Goal: Complete application form

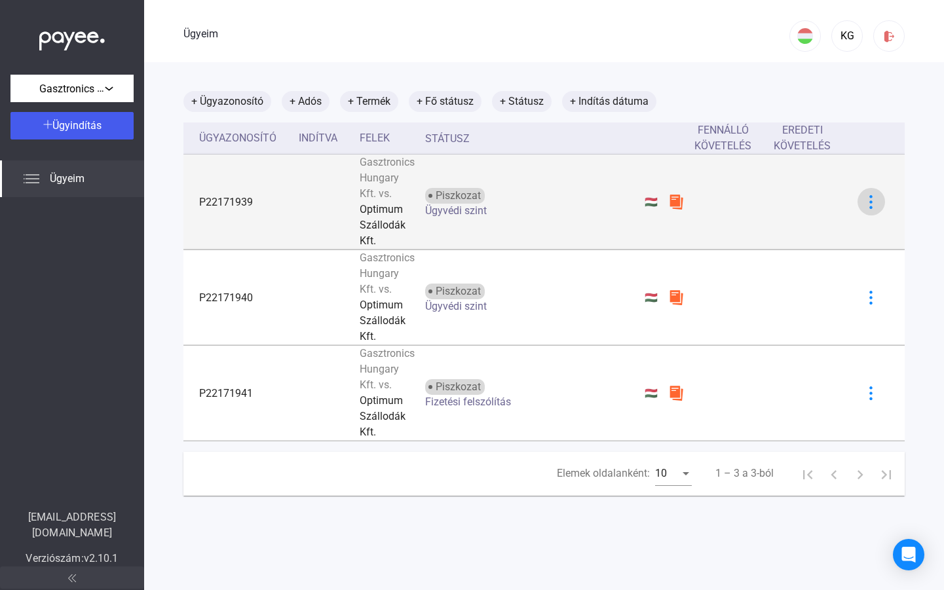
click at [862, 201] on div at bounding box center [872, 202] width 20 height 14
click at [855, 201] on div at bounding box center [472, 295] width 944 height 590
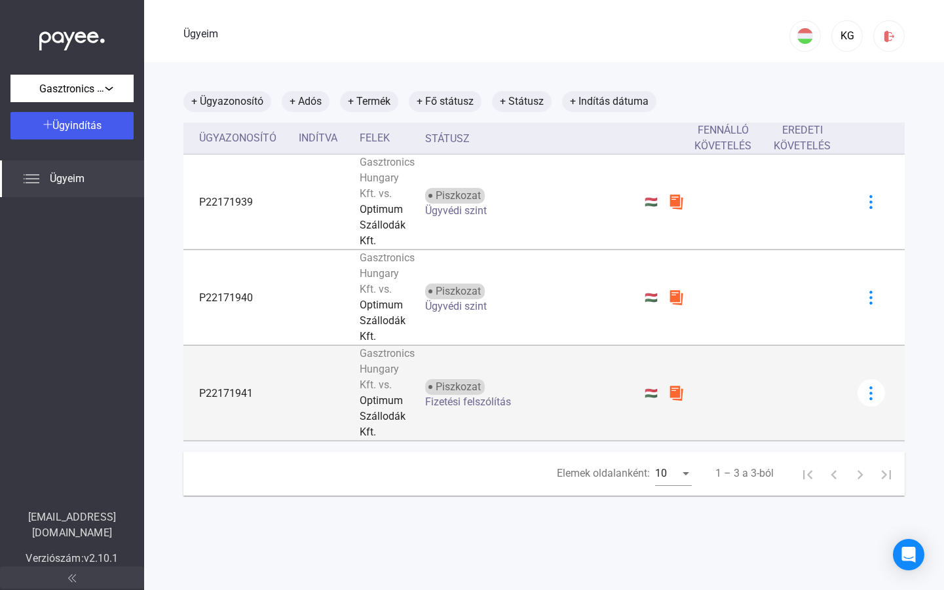
click at [253, 408] on td "P22171941" at bounding box center [238, 393] width 110 height 95
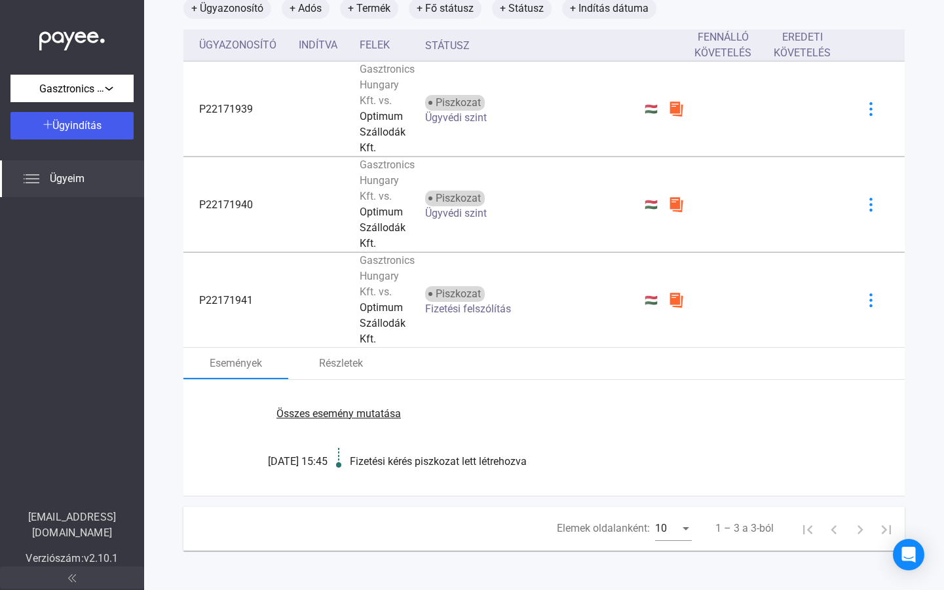
scroll to position [99, 0]
click at [338, 417] on font "Összes esemény mutatása" at bounding box center [339, 414] width 124 height 12
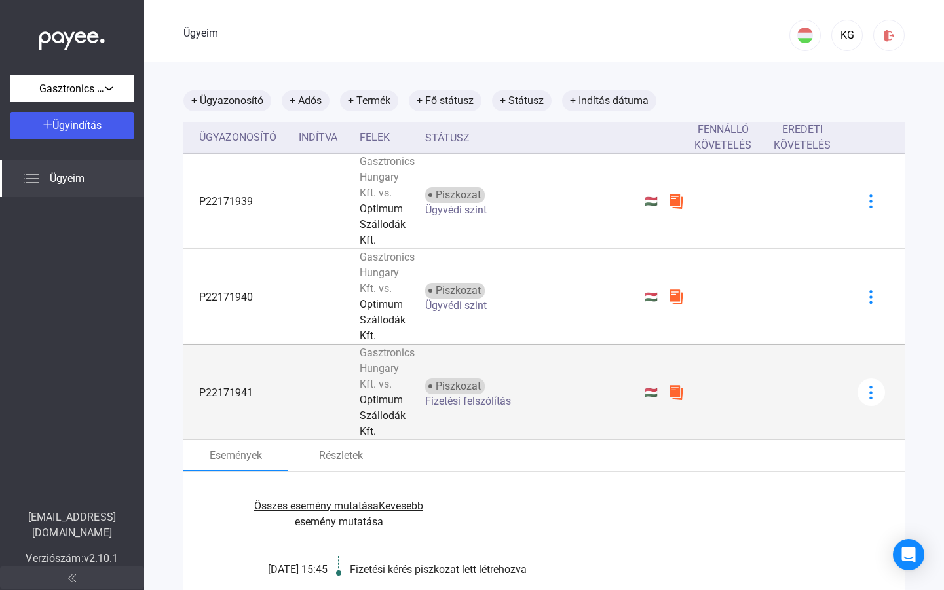
scroll to position [0, 0]
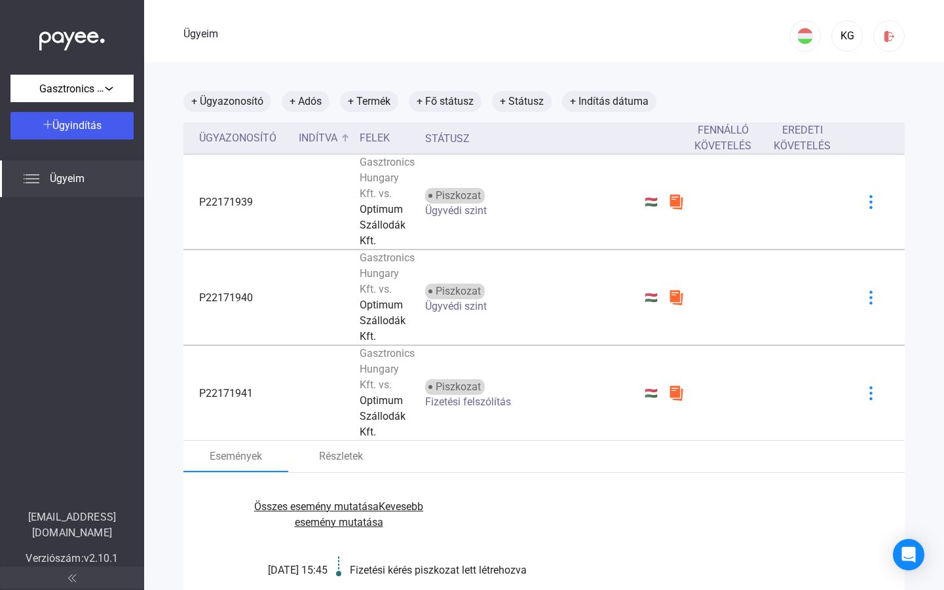
click at [320, 136] on font "Indítva" at bounding box center [318, 138] width 39 height 12
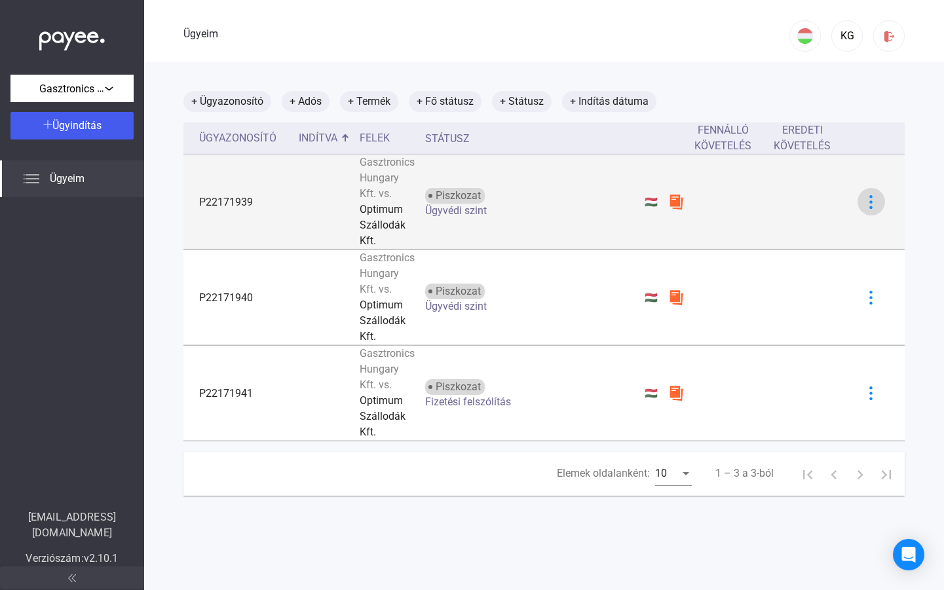
click at [864, 205] on img at bounding box center [871, 202] width 14 height 14
click at [860, 205] on div at bounding box center [472, 295] width 944 height 590
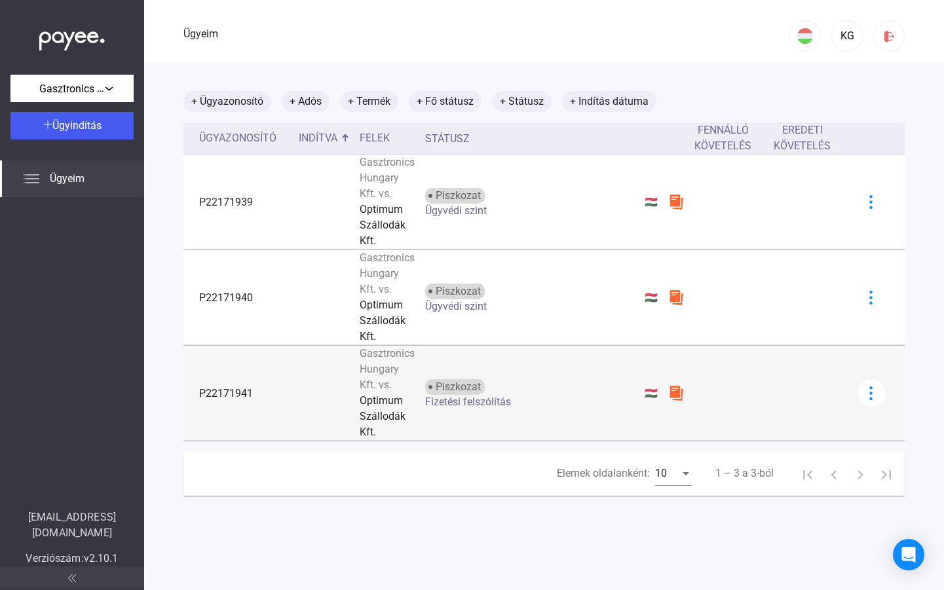
click at [278, 396] on td "P22171941" at bounding box center [238, 393] width 110 height 95
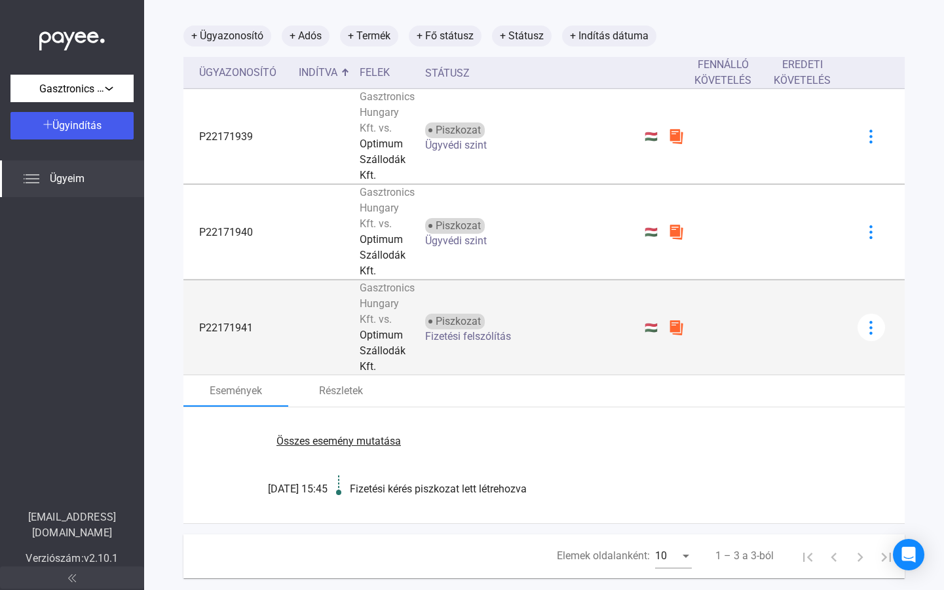
scroll to position [99, 0]
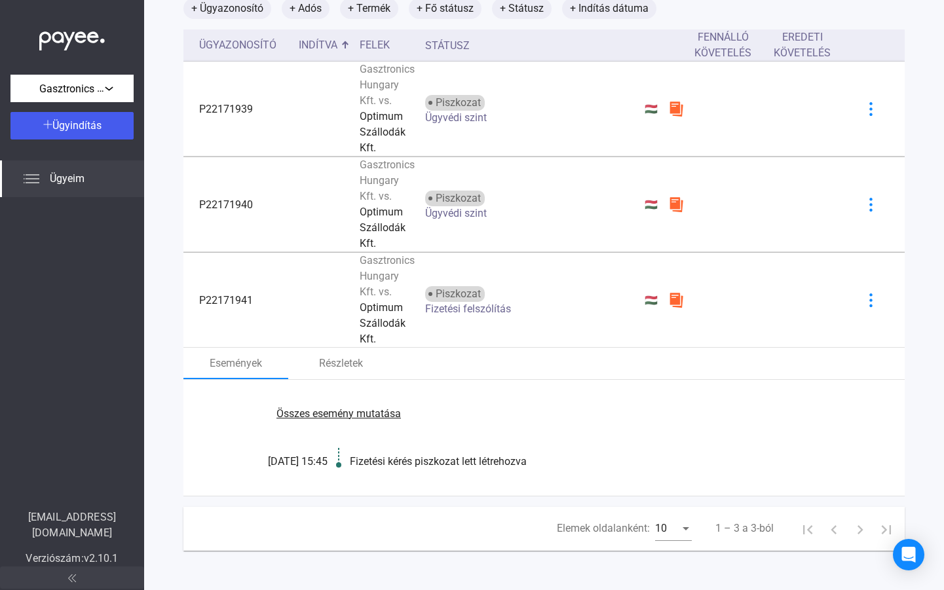
click at [383, 462] on font "Fizetési kérés piszkozat lett létrehozva" at bounding box center [438, 461] width 177 height 12
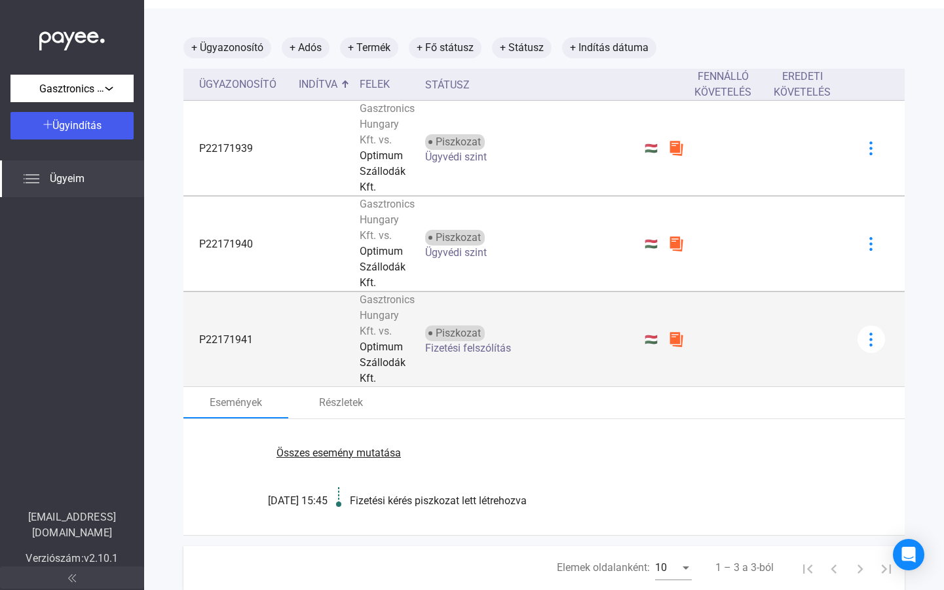
scroll to position [0, 0]
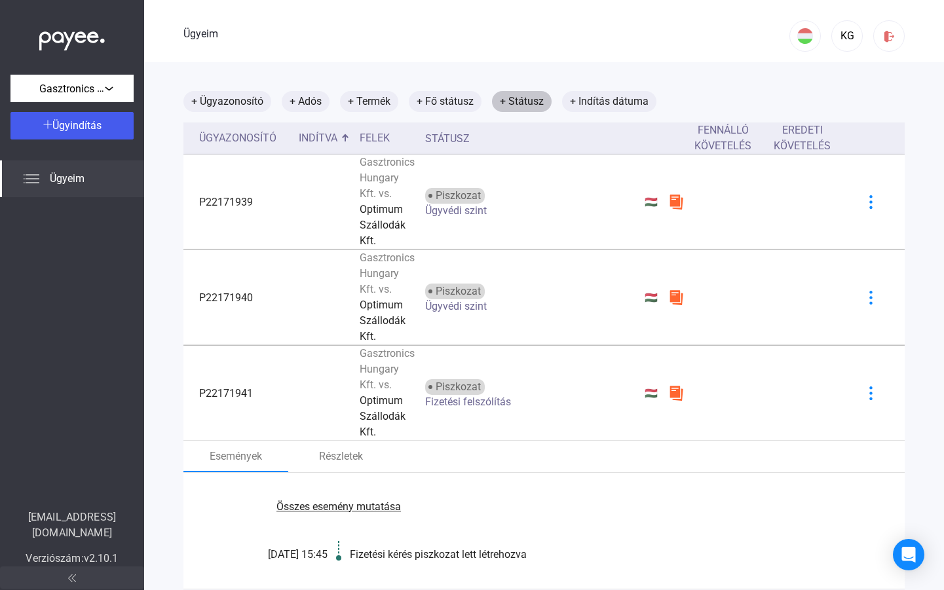
click at [501, 98] on mat-chip "+ Státusz" at bounding box center [522, 101] width 60 height 21
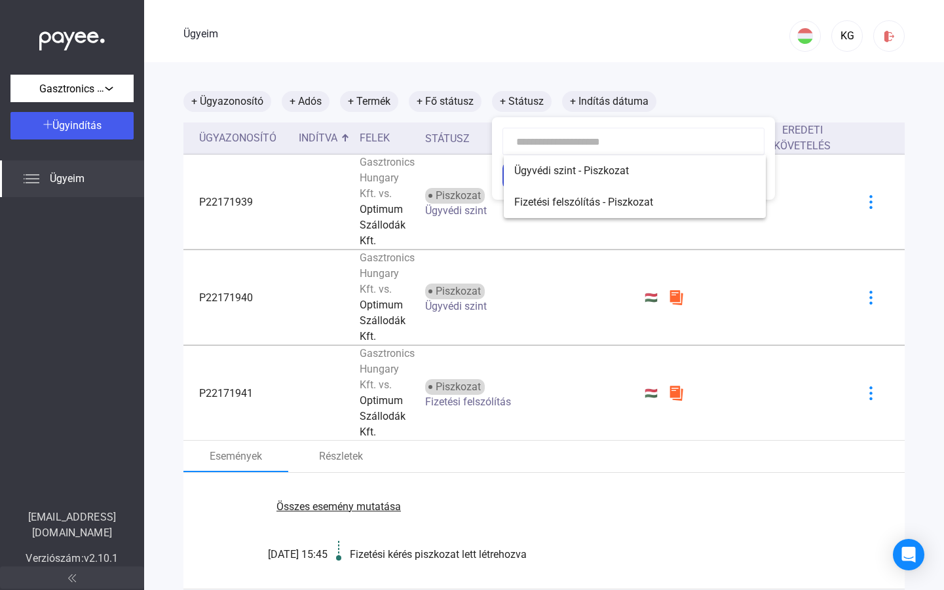
click at [457, 143] on div at bounding box center [472, 295] width 944 height 590
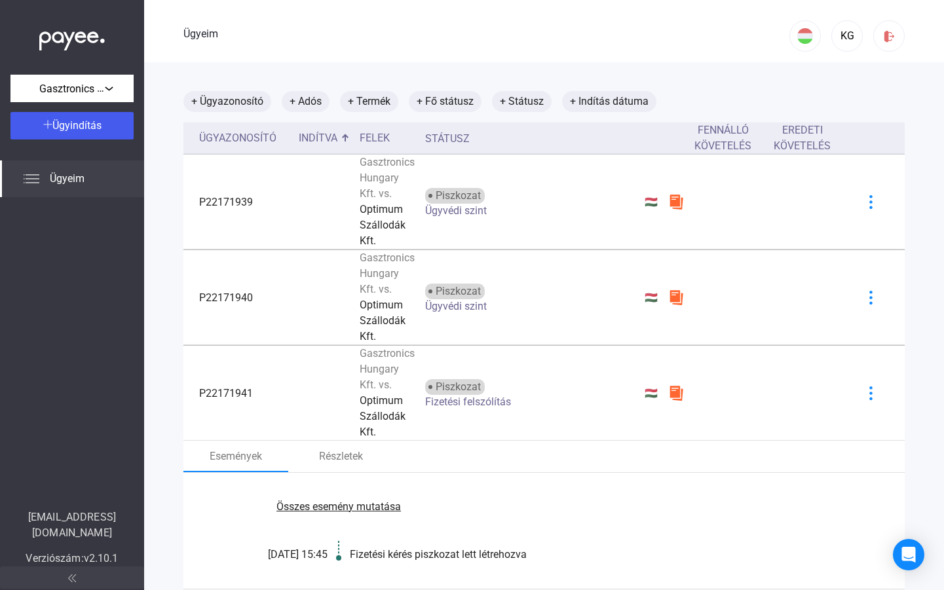
click at [452, 138] on font "Státusz" at bounding box center [447, 138] width 45 height 12
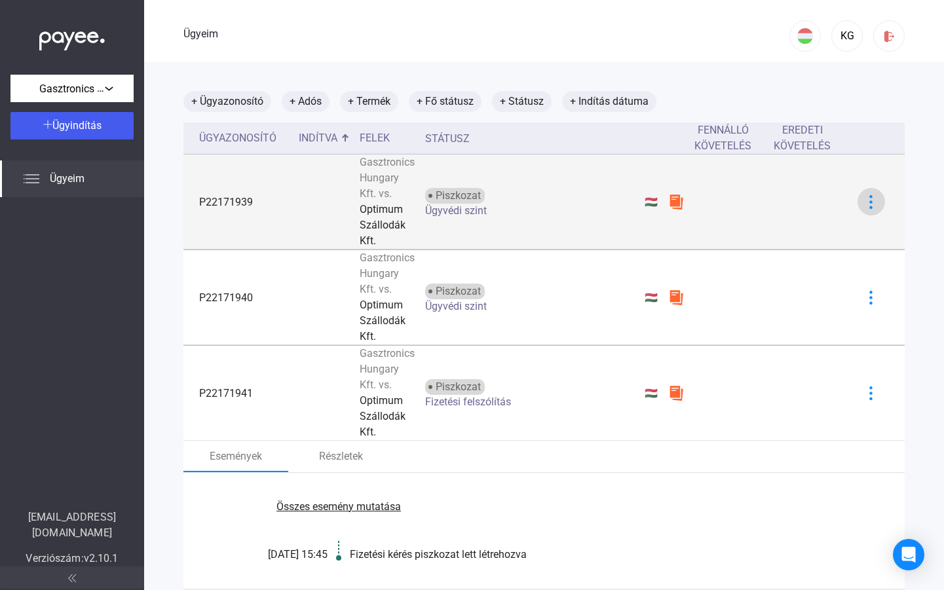
click at [869, 207] on img at bounding box center [871, 202] width 14 height 14
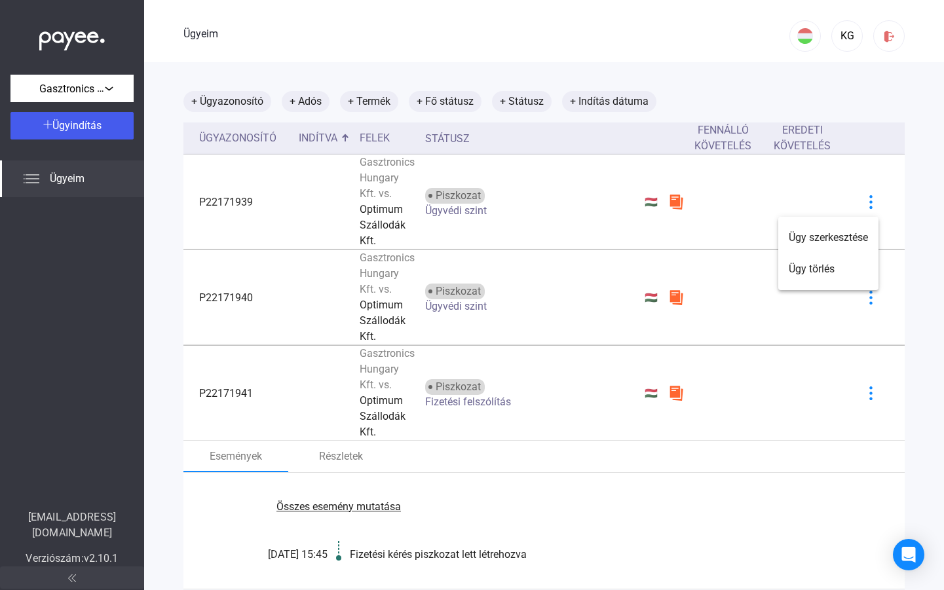
click at [619, 203] on div at bounding box center [472, 295] width 944 height 590
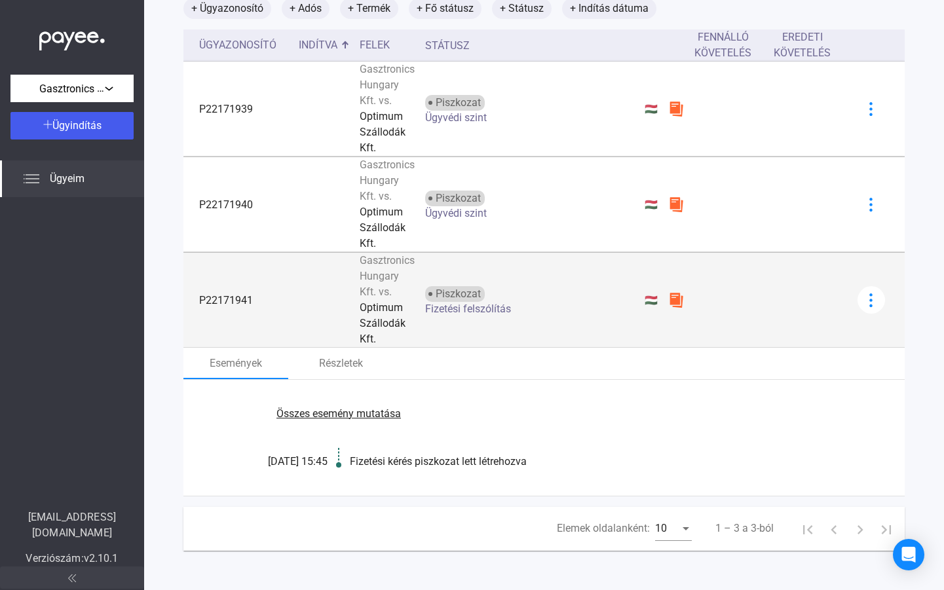
click at [294, 296] on td at bounding box center [324, 300] width 61 height 95
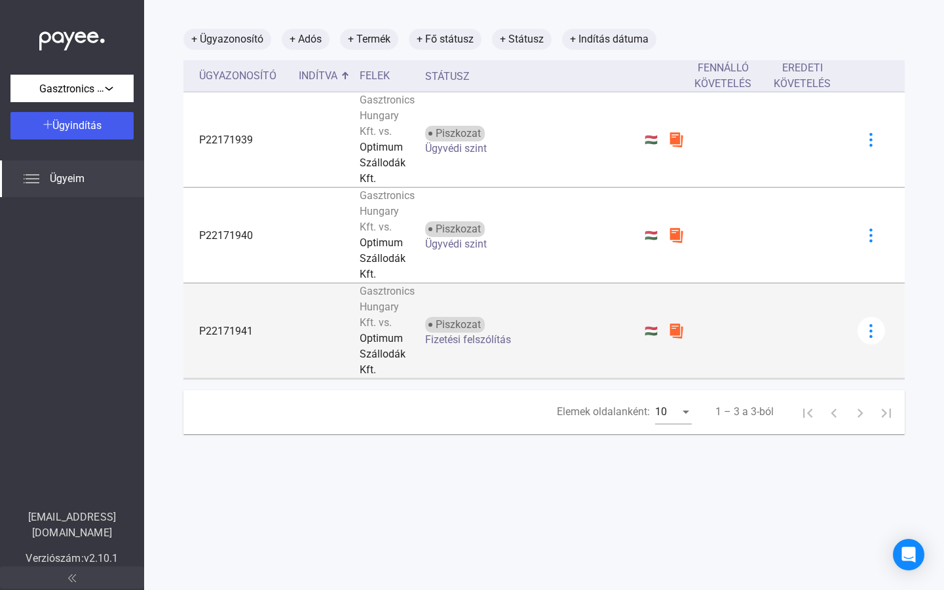
scroll to position [62, 0]
click at [296, 298] on td at bounding box center [324, 331] width 61 height 95
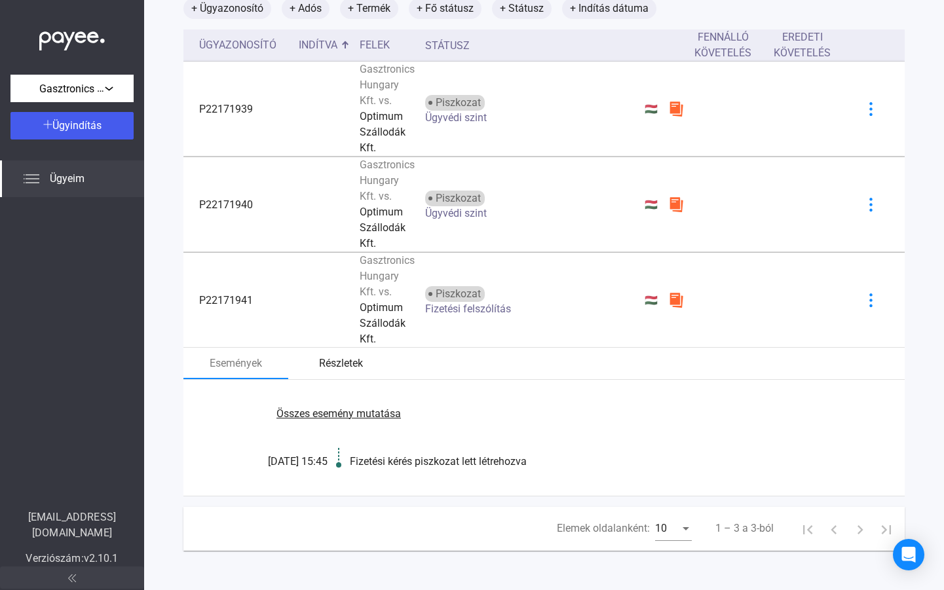
click at [345, 364] on font "Részletek" at bounding box center [341, 363] width 44 height 12
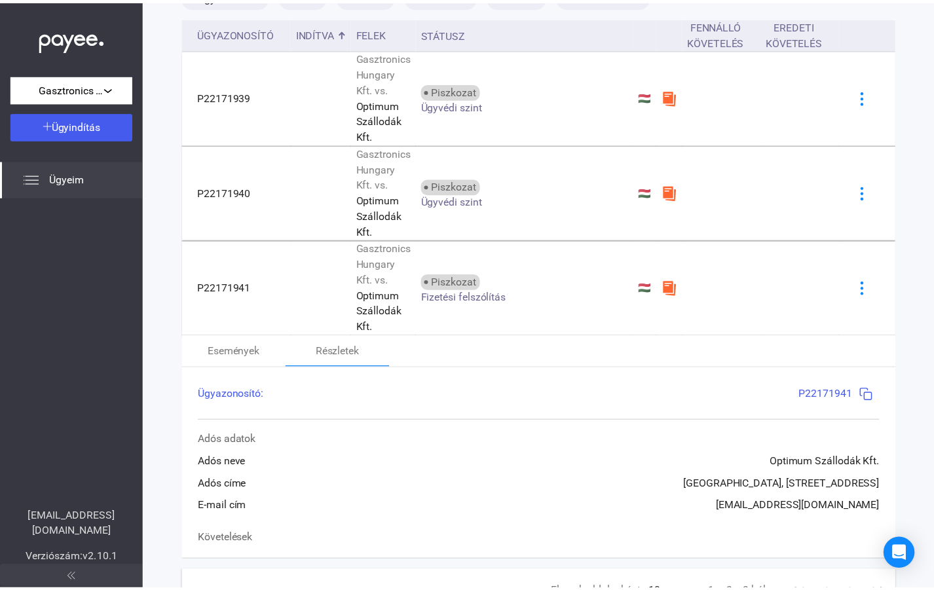
scroll to position [0, 0]
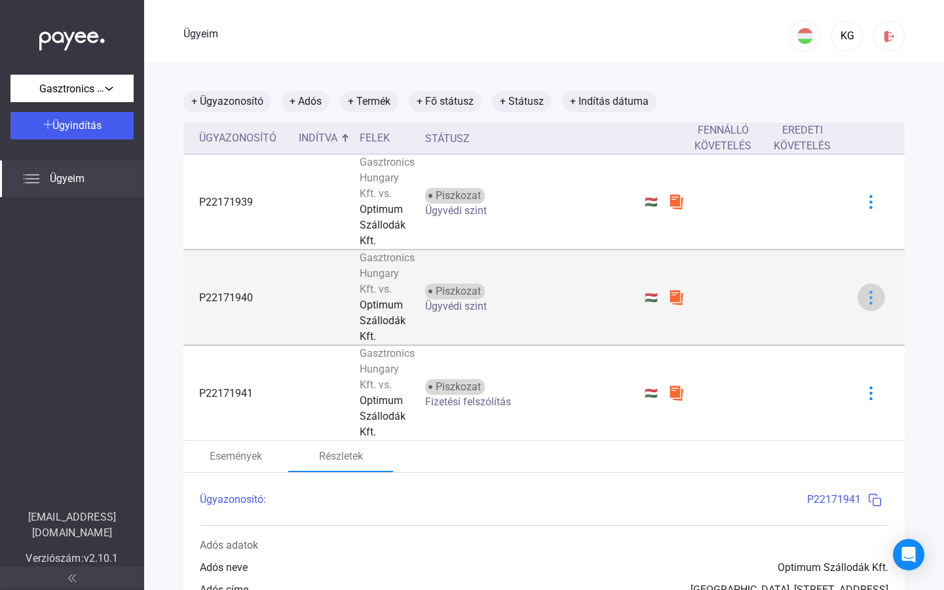
click at [864, 300] on img at bounding box center [871, 298] width 14 height 14
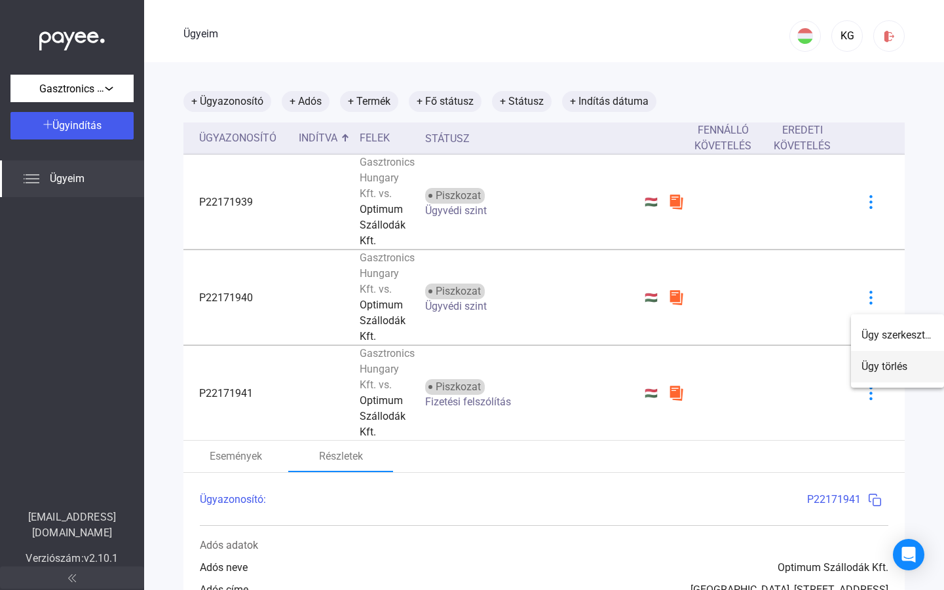
click at [859, 372] on button "Ügy törlés" at bounding box center [897, 366] width 93 height 31
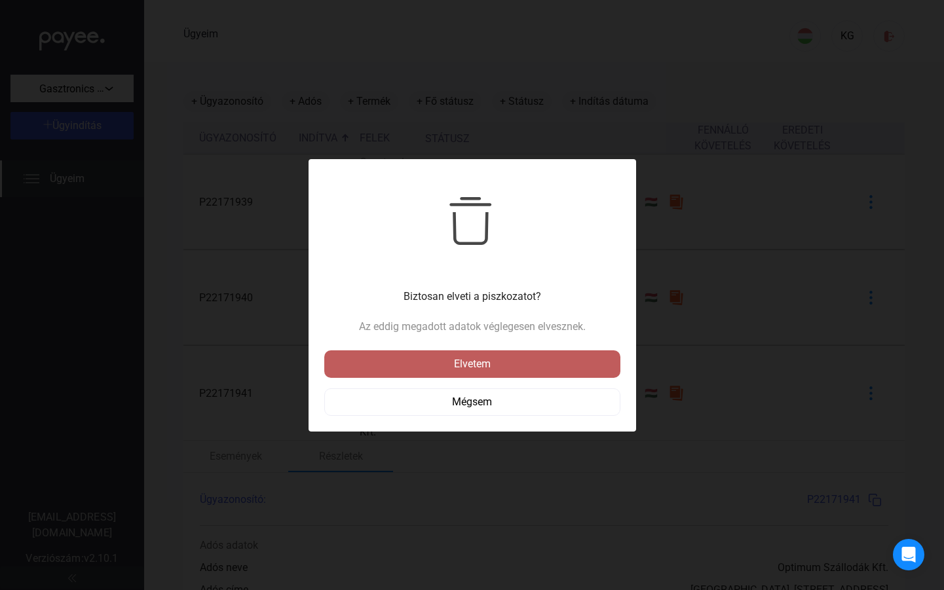
drag, startPoint x: 460, startPoint y: 365, endPoint x: 468, endPoint y: 362, distance: 9.1
click at [463, 364] on font "Elvetem" at bounding box center [472, 364] width 37 height 12
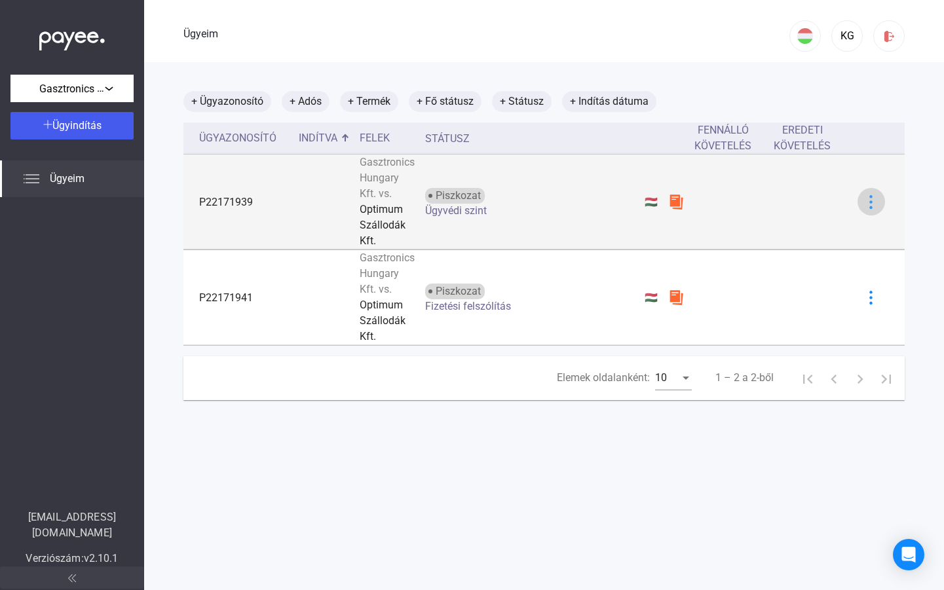
click at [866, 211] on button at bounding box center [872, 202] width 28 height 28
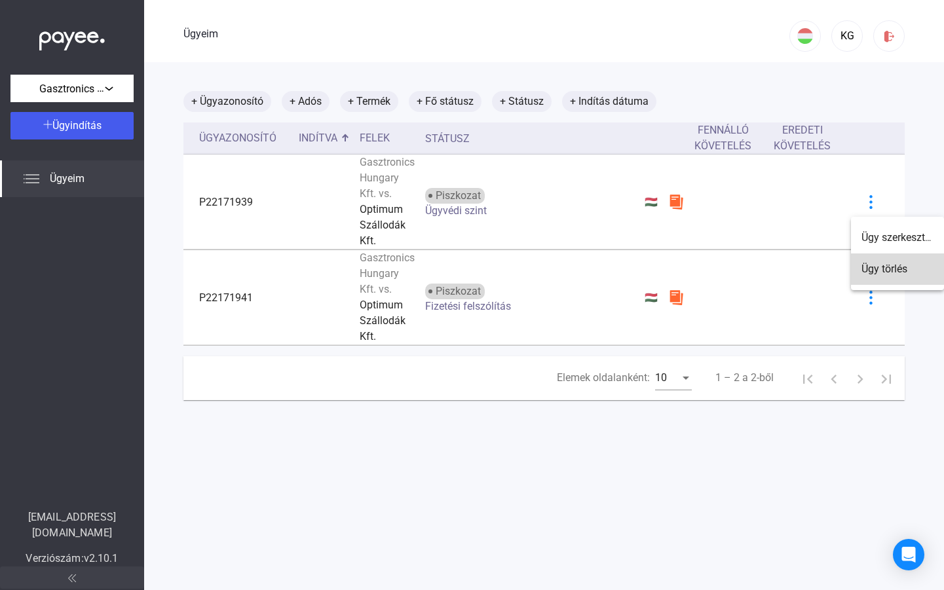
click at [871, 260] on button "Ügy törlés" at bounding box center [897, 269] width 93 height 31
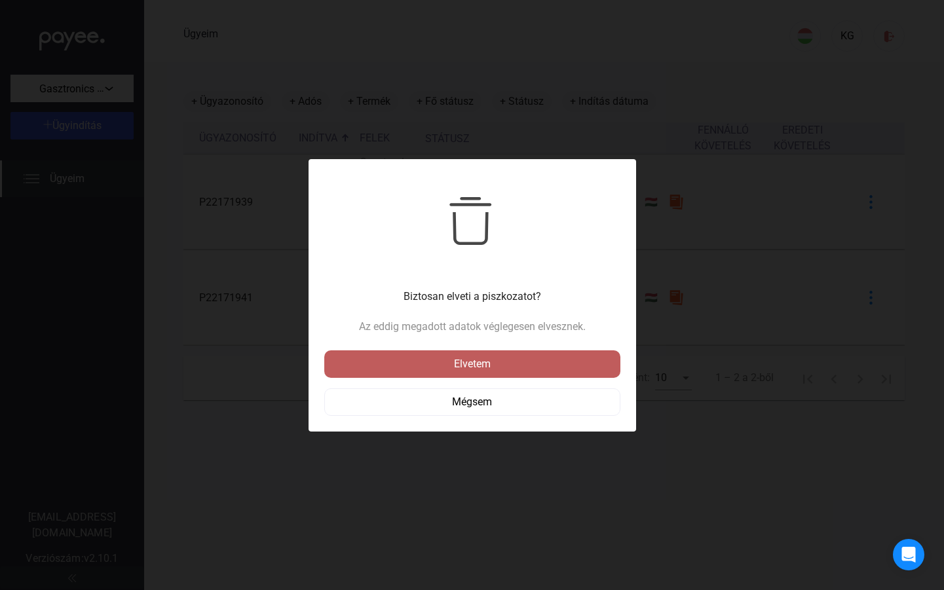
click at [484, 366] on font "Elvetem" at bounding box center [472, 364] width 37 height 12
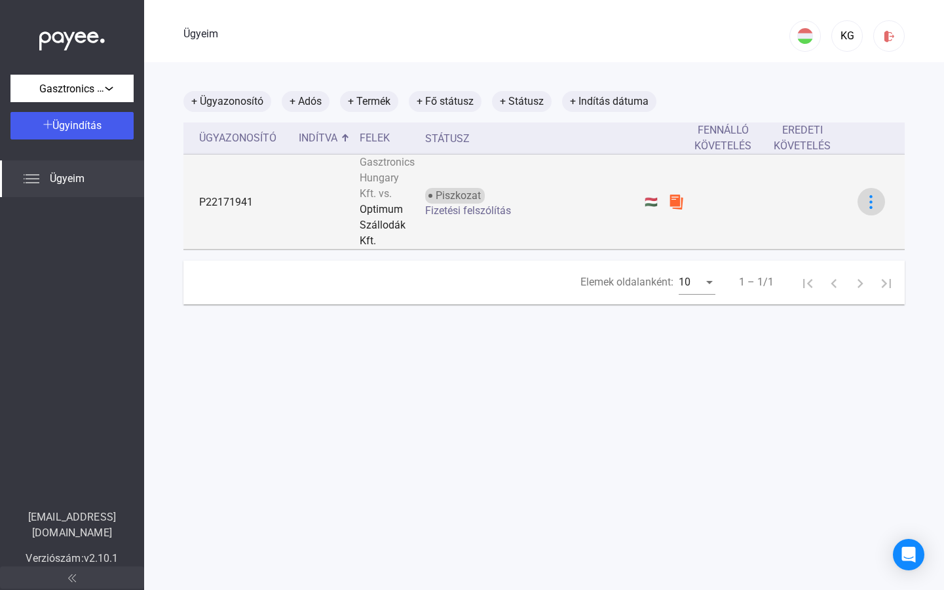
click at [874, 205] on div at bounding box center [872, 202] width 20 height 14
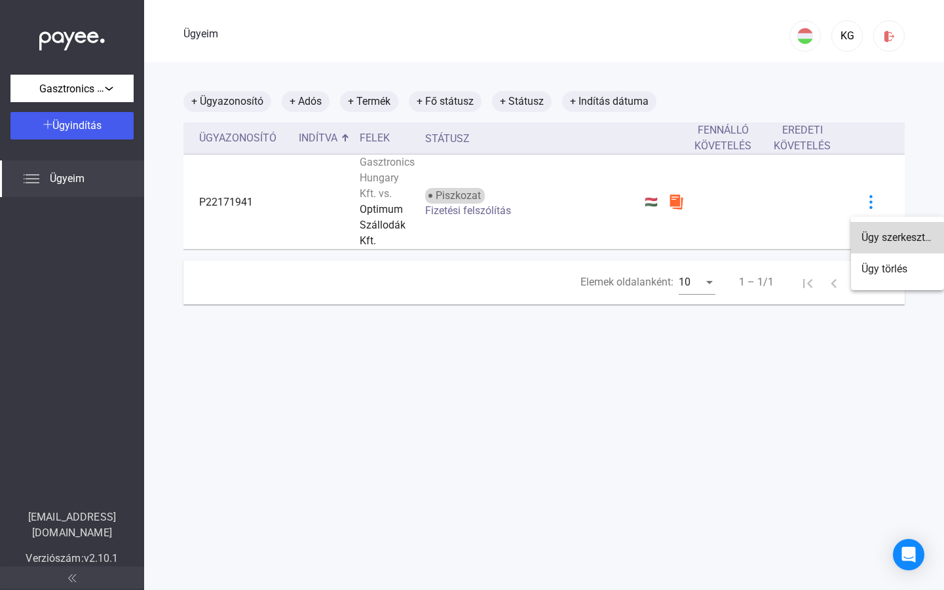
click at [865, 233] on font "Ügy szerkesztése" at bounding box center [901, 237] width 79 height 12
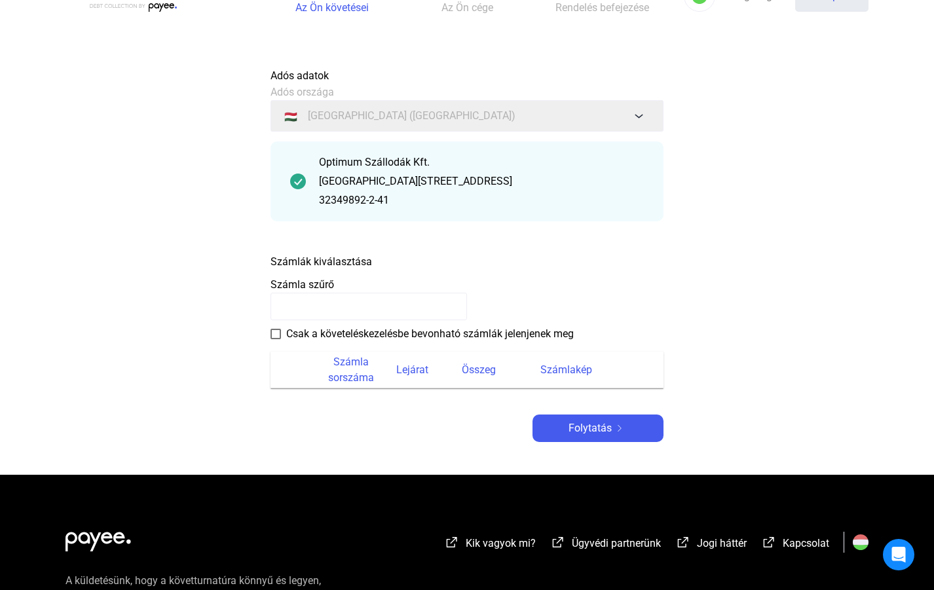
scroll to position [66, 0]
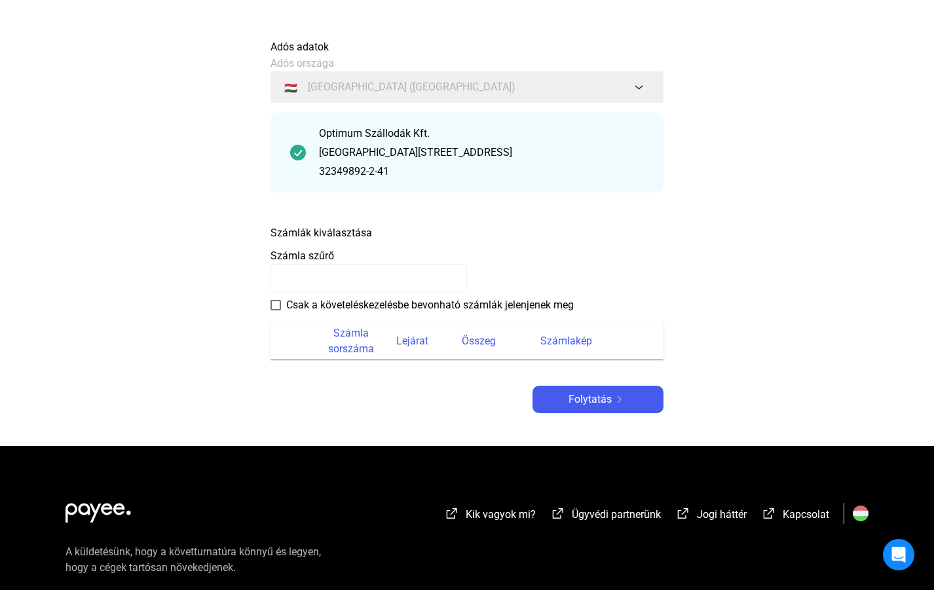
click at [380, 280] on input at bounding box center [369, 278] width 197 height 28
click at [354, 345] on font "Számla sorszáma" at bounding box center [351, 341] width 46 height 28
click at [400, 348] on font "Lejárat" at bounding box center [412, 342] width 32 height 16
click at [581, 401] on font "Folytatás" at bounding box center [590, 399] width 43 height 12
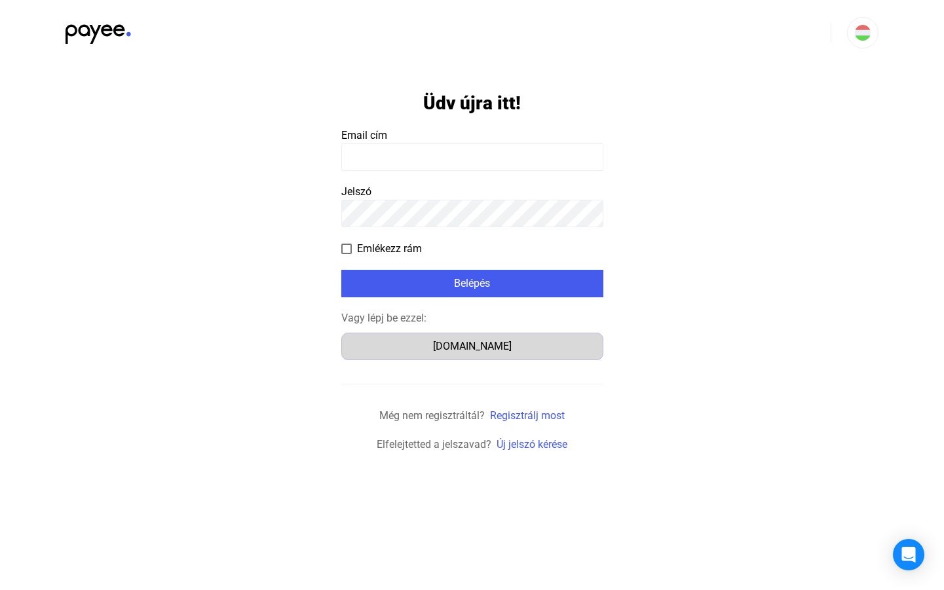
click at [458, 347] on div "[DOMAIN_NAME]" at bounding box center [472, 347] width 253 height 16
